Goal: Information Seeking & Learning: Learn about a topic

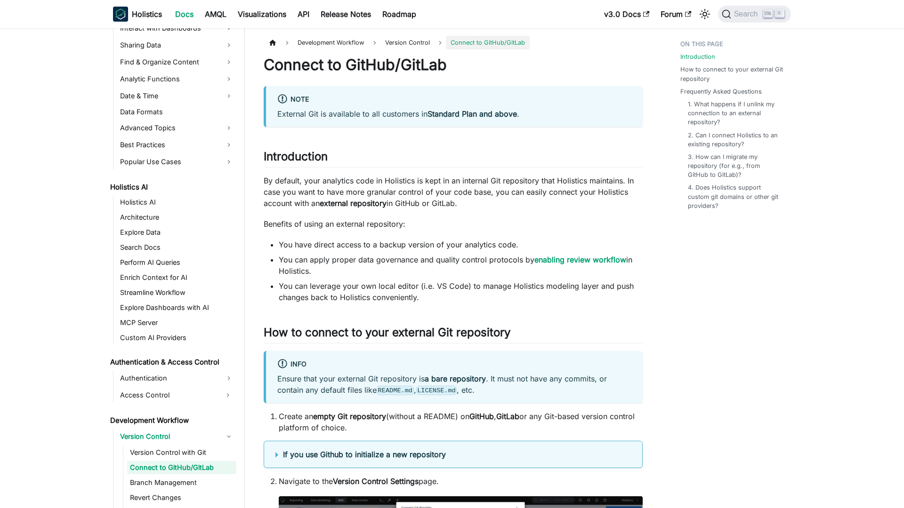
scroll to position [395, 0]
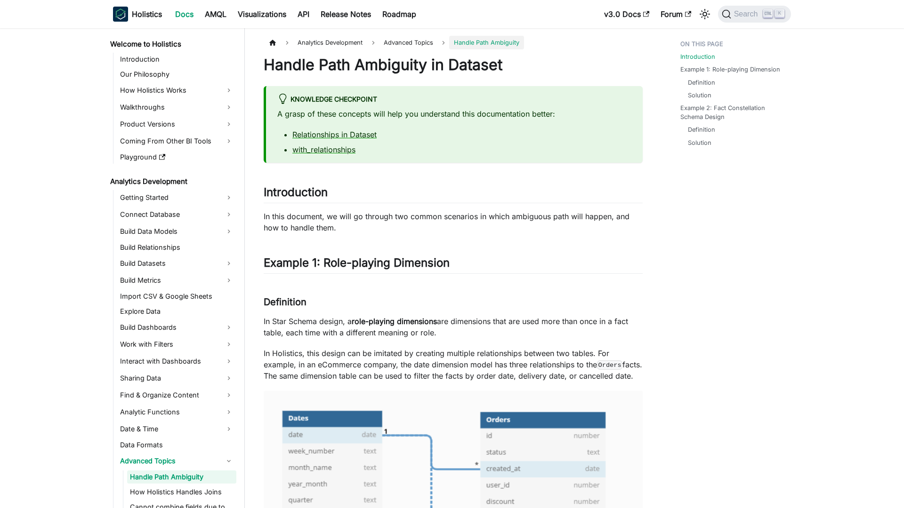
scroll to position [72, 0]
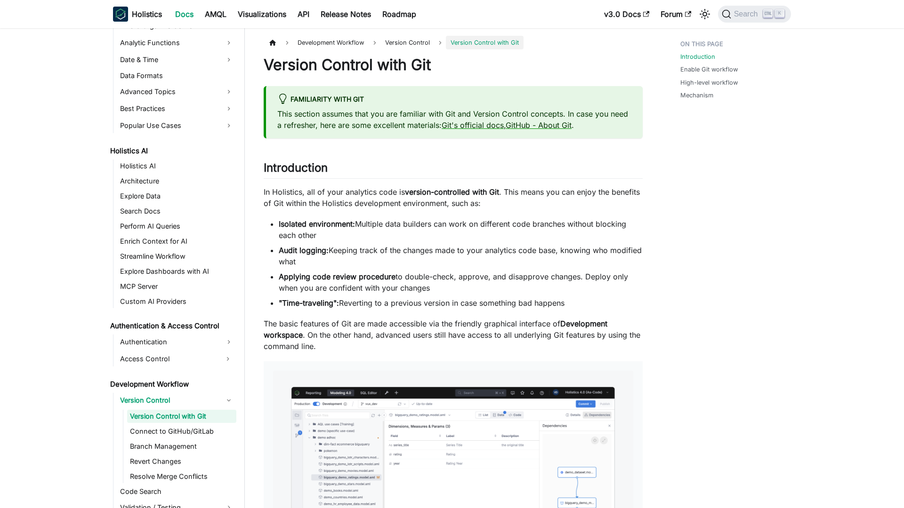
scroll to position [380, 0]
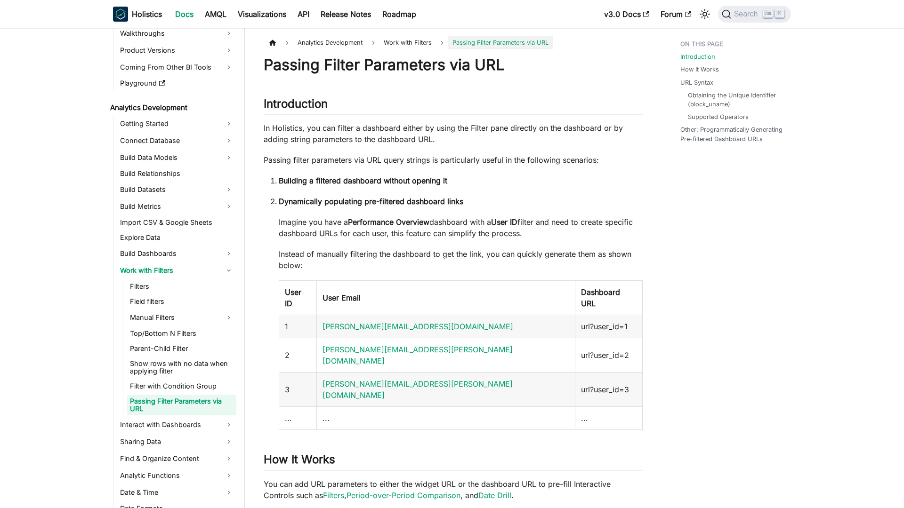
scroll to position [77, 0]
